Goal: Find specific page/section: Find specific page/section

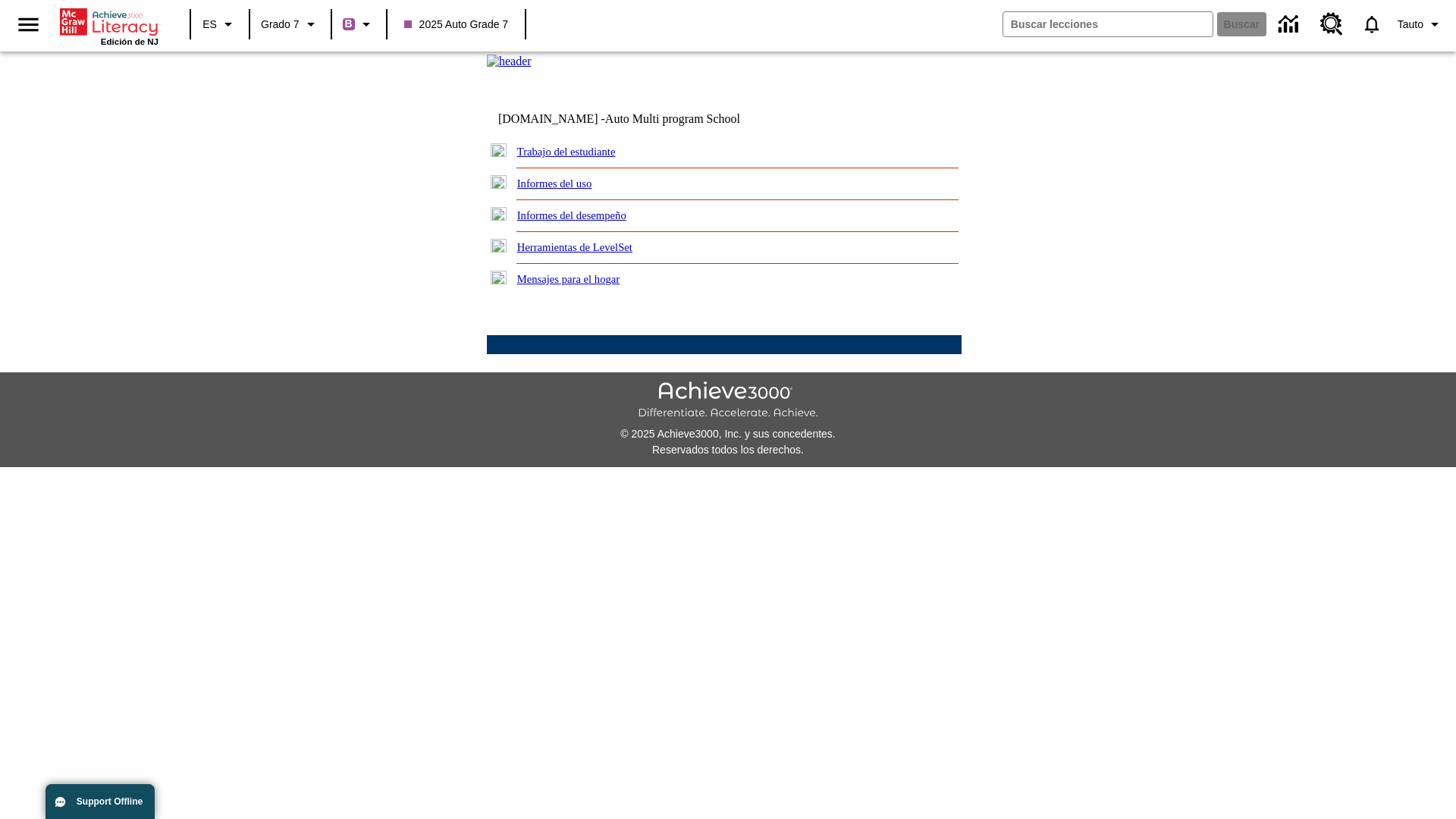
click at [584, 158] on link "Trabajo del estudiante" at bounding box center [567, 151] width 99 height 12
